Goal: Check status

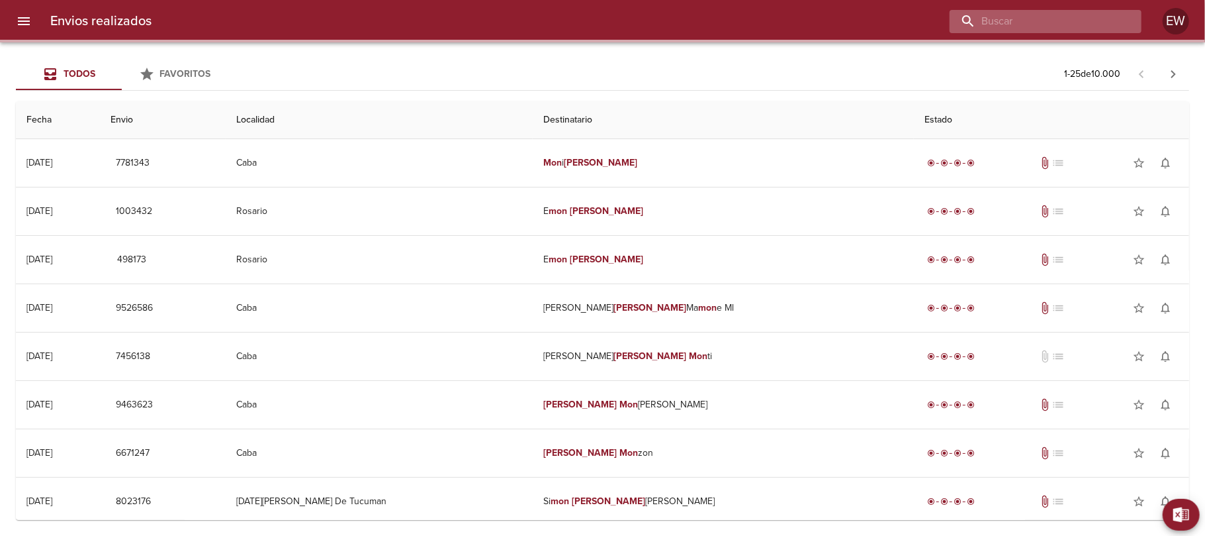
click at [1090, 26] on input "buscar" at bounding box center [1034, 21] width 169 height 23
paste input "[PERSON_NAME] [PERSON_NAME]"
type input "[PERSON_NAME] [PERSON_NAME]"
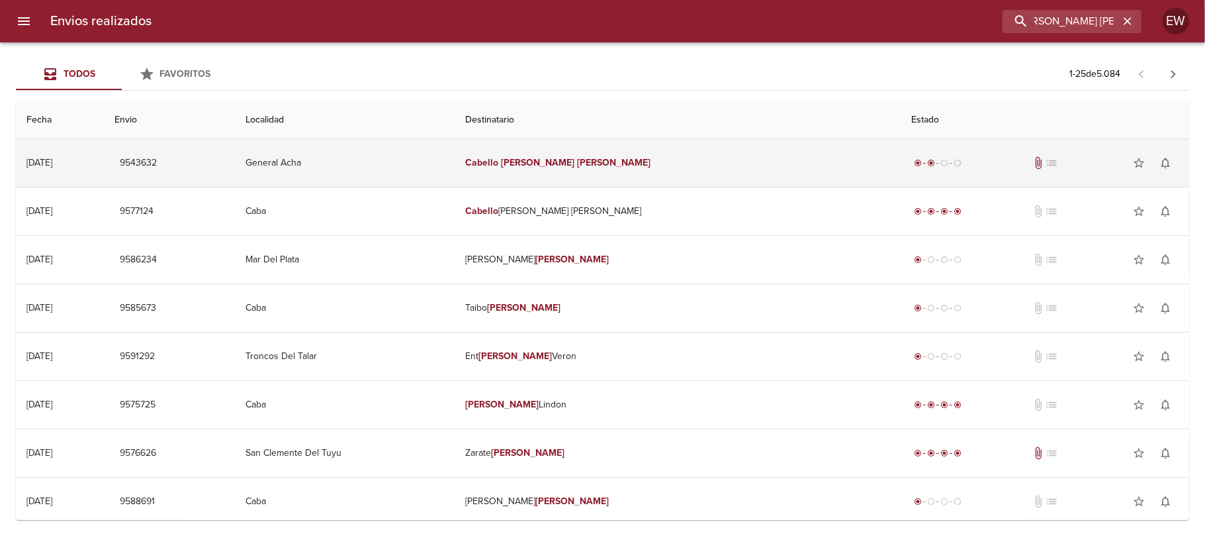
click at [651, 168] on em "[PERSON_NAME]" at bounding box center [613, 162] width 73 height 11
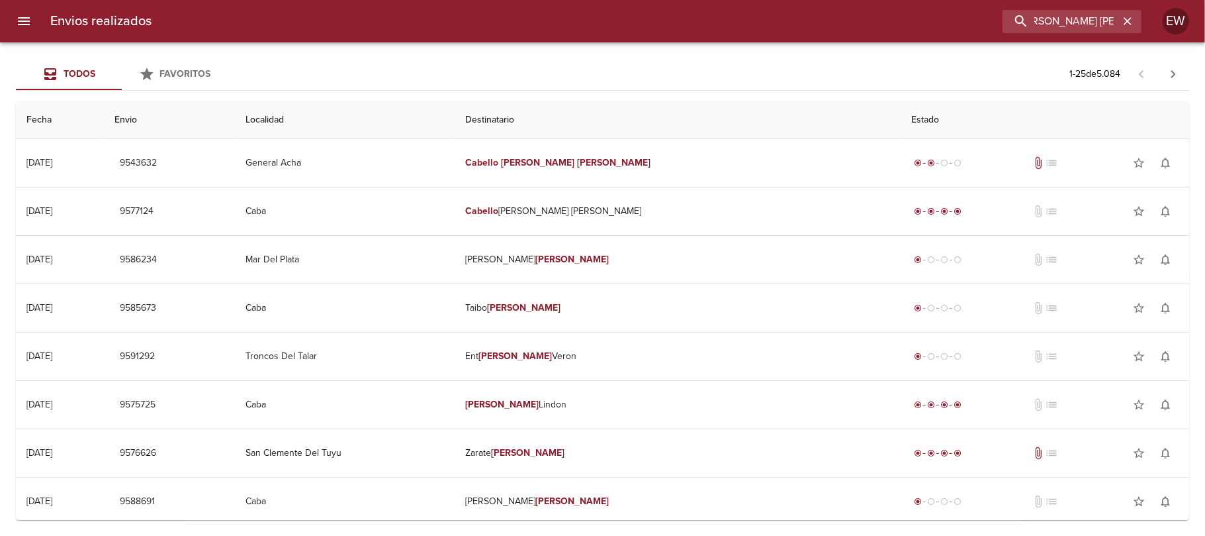
click at [694, 168] on td "[PERSON_NAME] [PERSON_NAME]" at bounding box center [678, 163] width 446 height 48
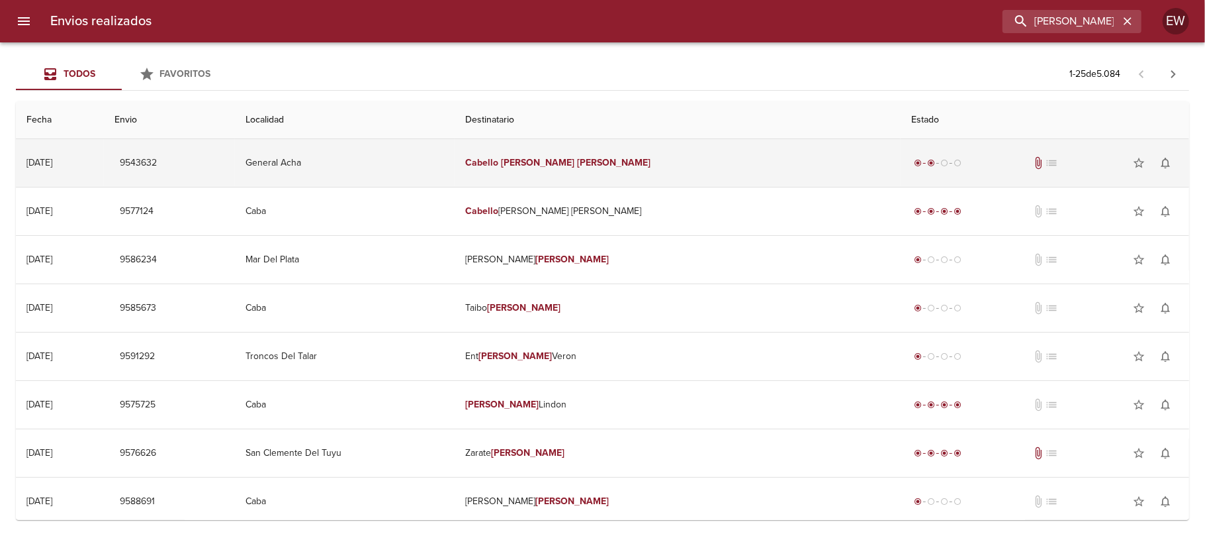
click at [707, 164] on td "[PERSON_NAME] [PERSON_NAME]" at bounding box center [678, 163] width 446 height 48
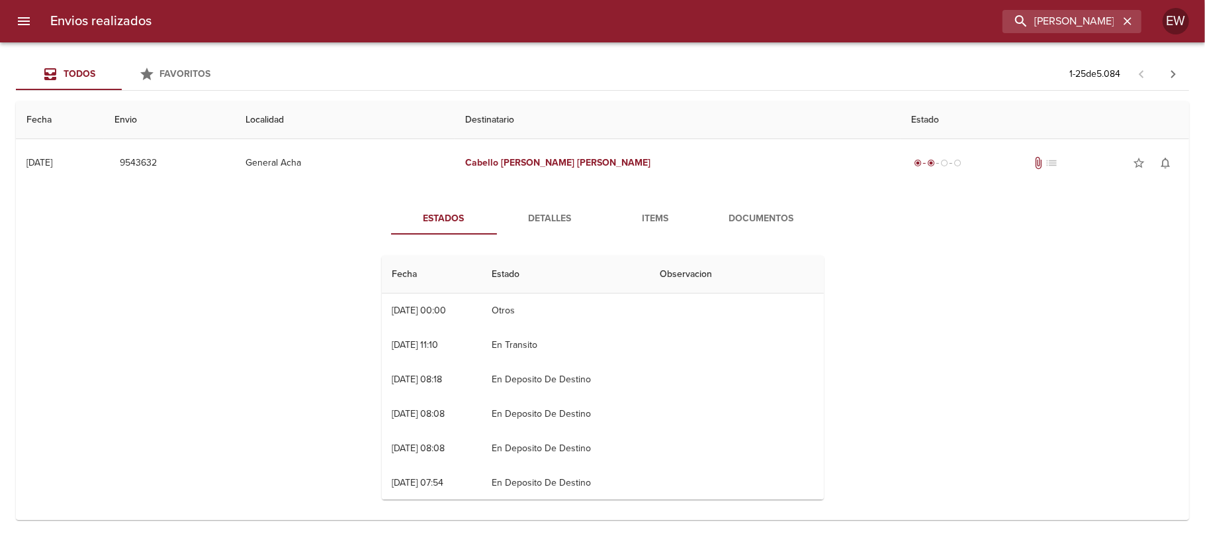
click at [540, 220] on span "Detalles" at bounding box center [550, 219] width 90 height 17
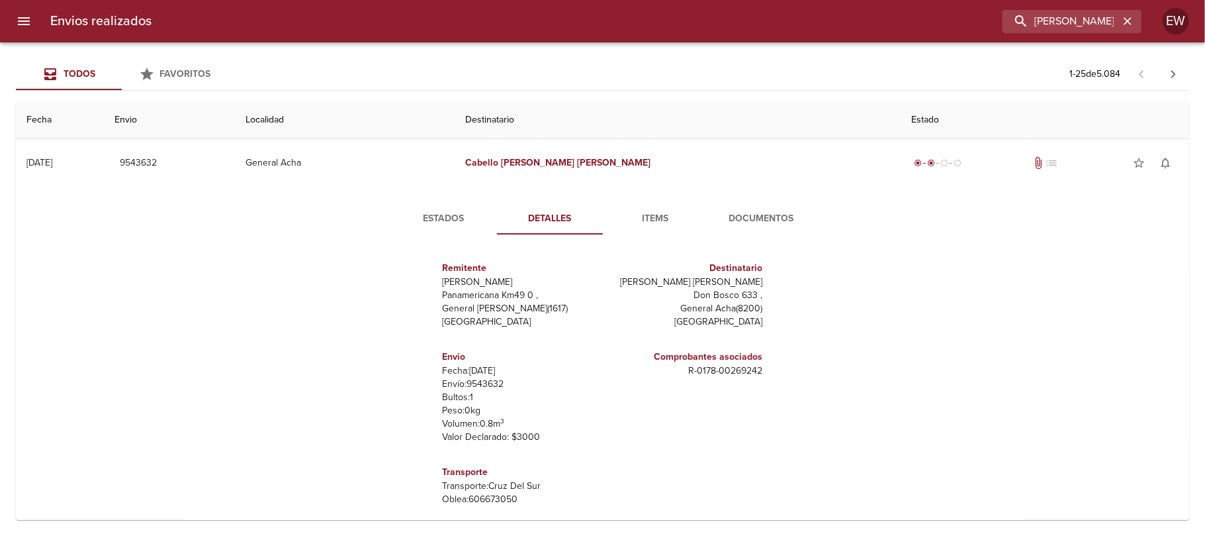
click at [434, 220] on span "Estados" at bounding box center [444, 219] width 90 height 17
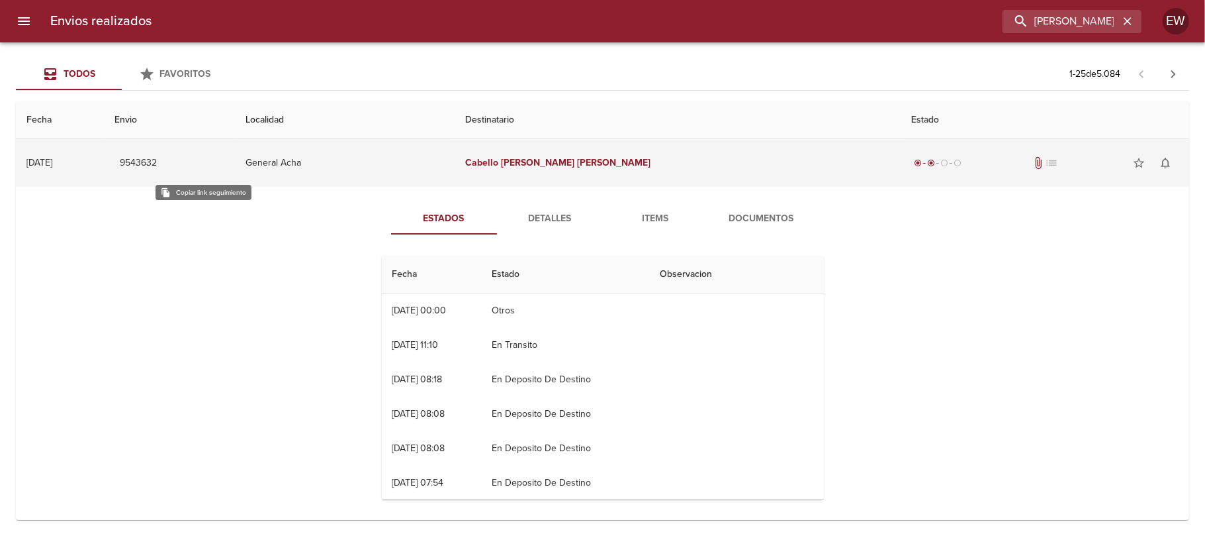
click at [157, 164] on span "9543632" at bounding box center [138, 163] width 37 height 17
click at [157, 162] on span "9543632" at bounding box center [138, 163] width 37 height 17
